Goal: Understand process/instructions: Learn how to perform a task or action

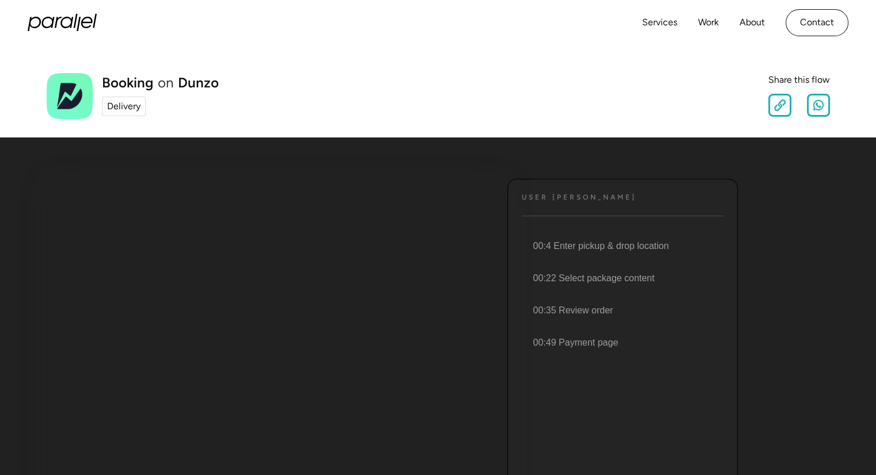
click at [127, 106] on div "Delivery" at bounding box center [123, 107] width 33 height 14
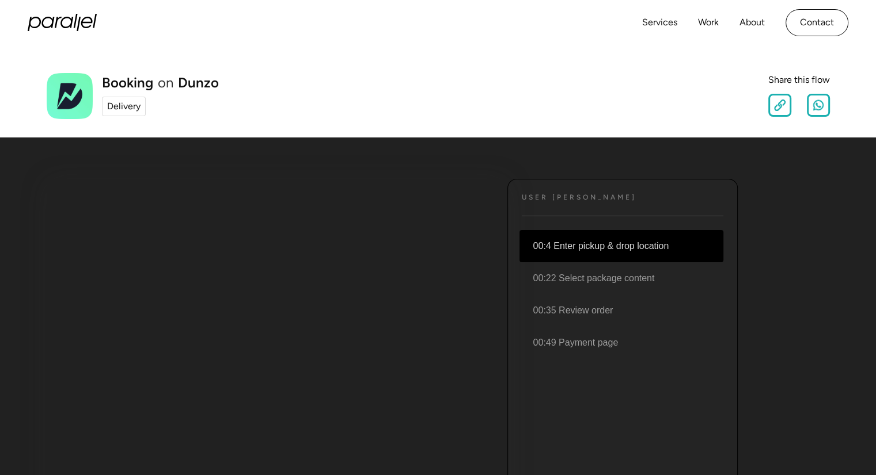
click at [579, 243] on li "00:4 Enter pickup & drop location" at bounding box center [621, 246] width 204 height 32
click at [565, 246] on li "00:4 Enter pickup & drop location" at bounding box center [621, 246] width 204 height 32
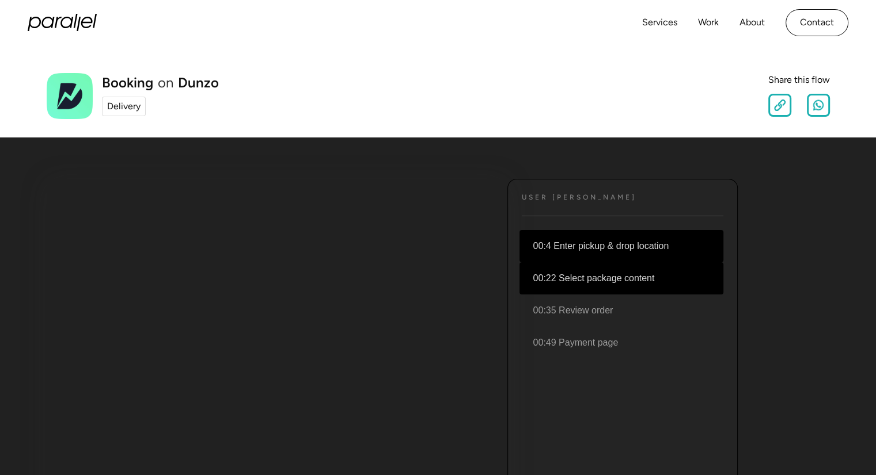
click at [581, 281] on li "00:22 Select package content" at bounding box center [621, 278] width 204 height 32
click at [665, 21] on link "Services" at bounding box center [659, 22] width 35 height 17
